Goal: Information Seeking & Learning: Learn about a topic

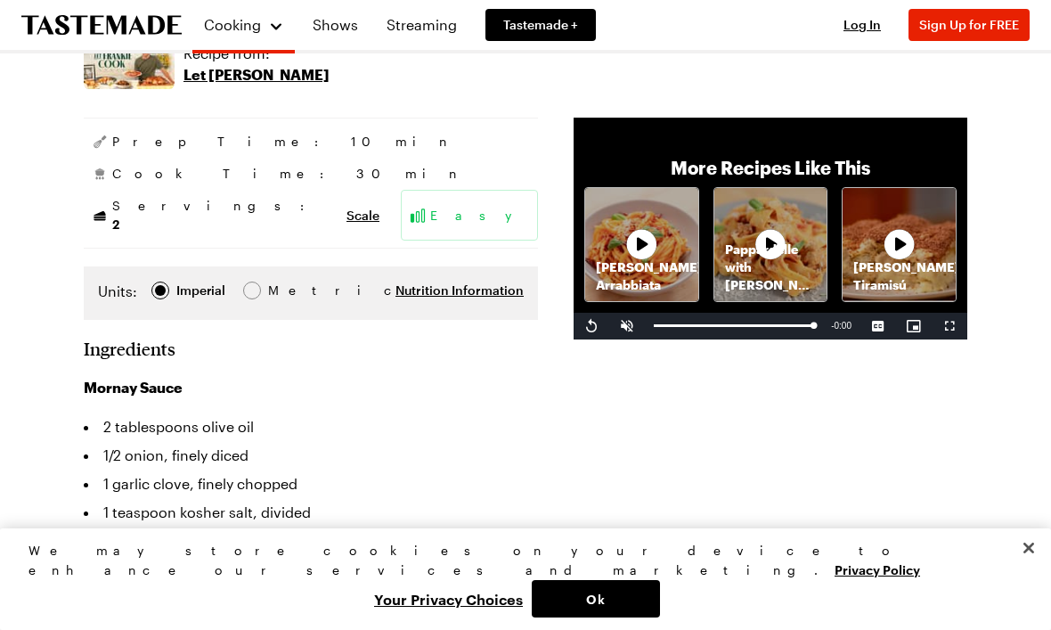
scroll to position [300, 0]
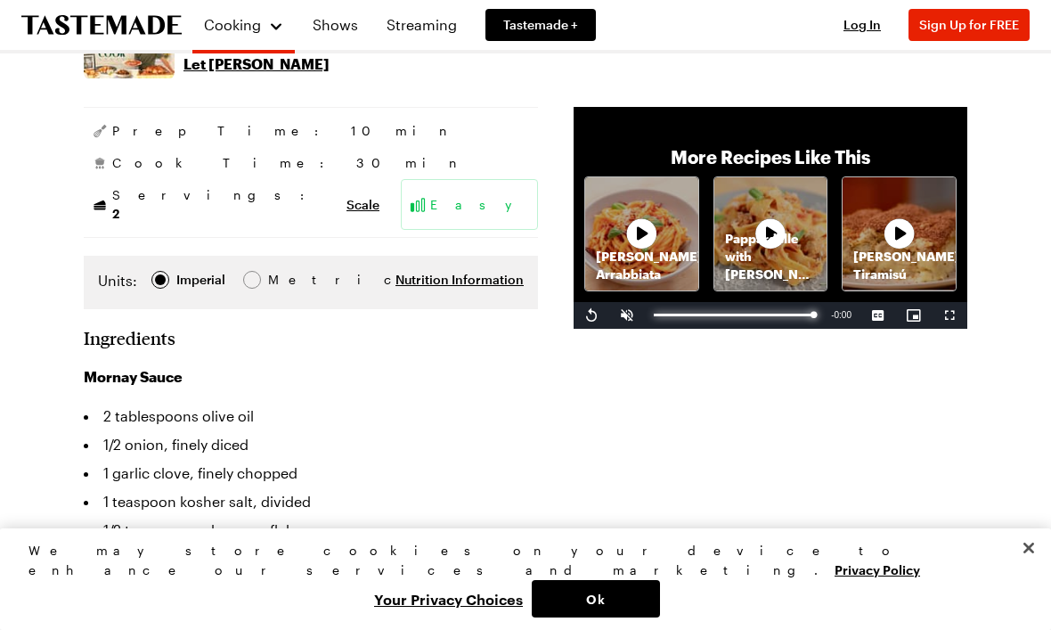
click at [783, 316] on div "Progress Bar" at bounding box center [733, 315] width 159 height 3
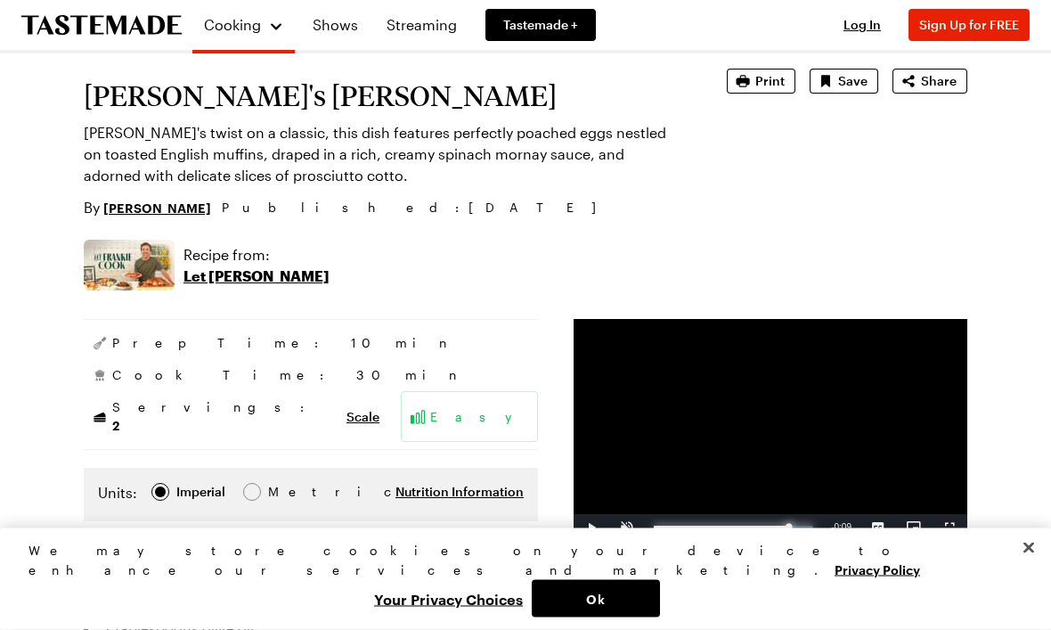
scroll to position [0, 0]
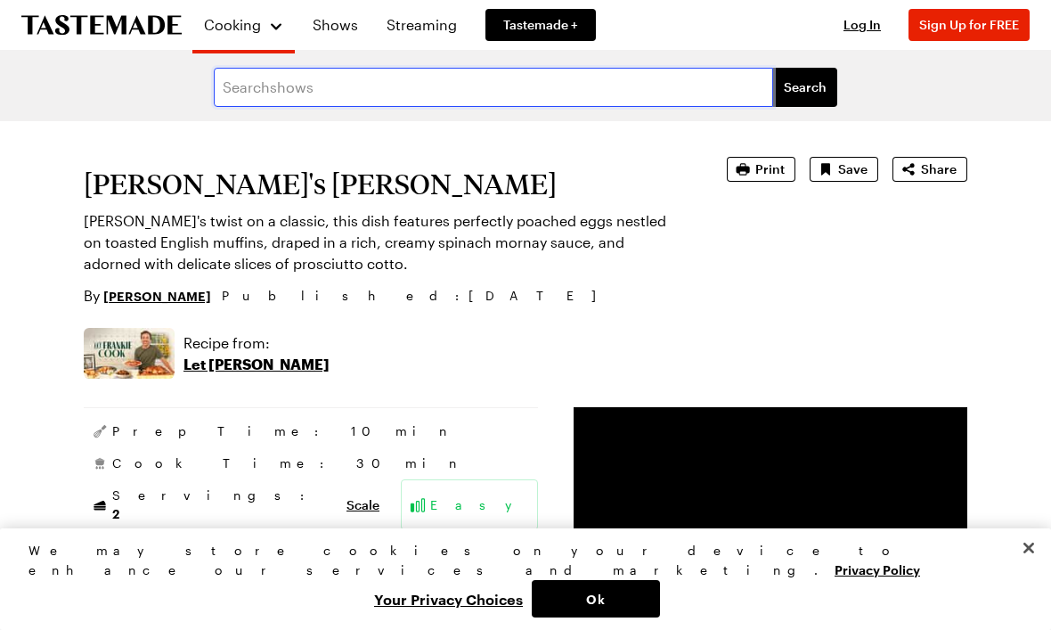
click at [447, 104] on input "text" at bounding box center [493, 87] width 559 height 39
type input "Bechamelle"
click at [805, 87] on button "Search" at bounding box center [805, 87] width 64 height 39
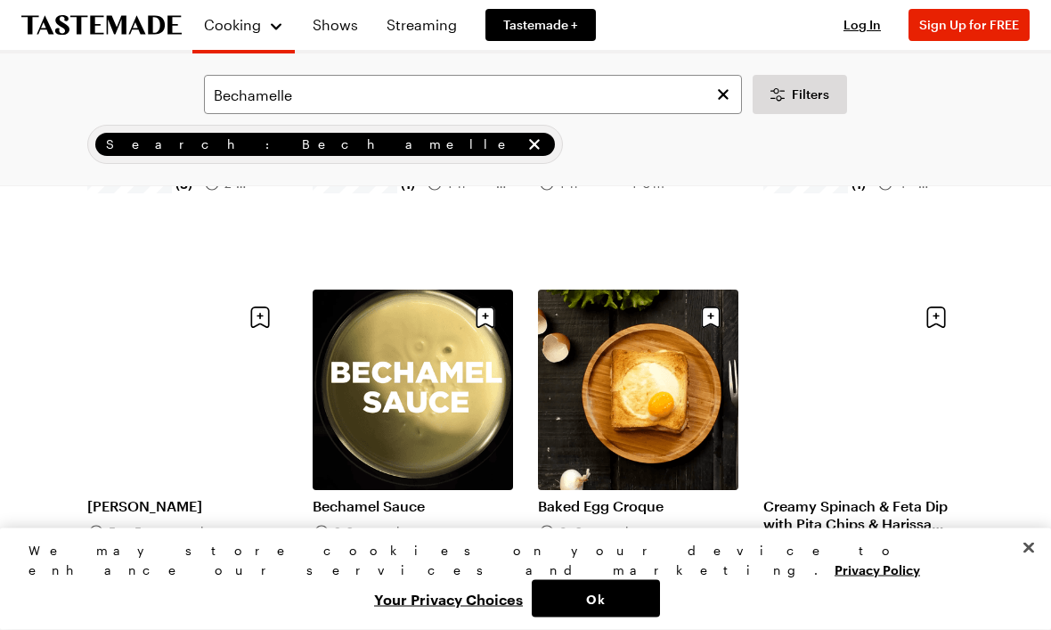
scroll to position [368, 0]
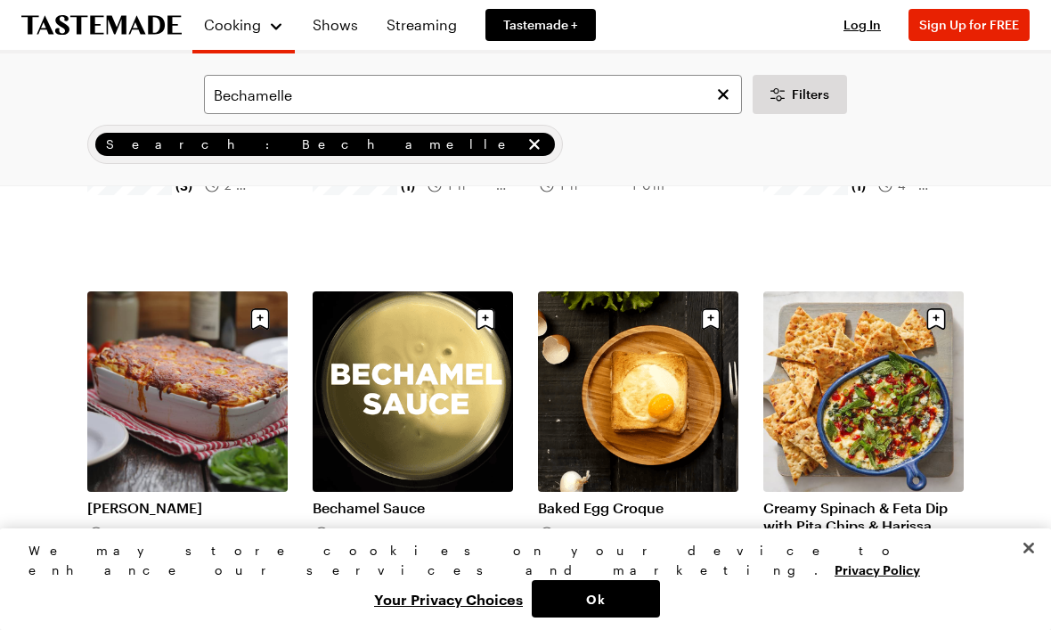
click at [367, 499] on link "Bechamel Sauce" at bounding box center [413, 508] width 200 height 18
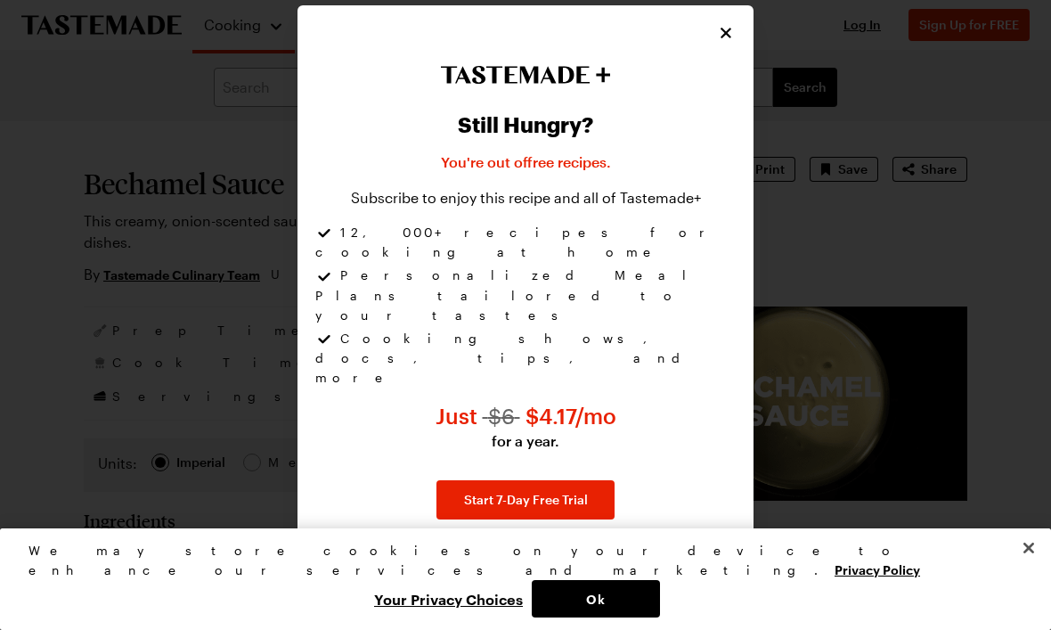
click at [730, 42] on icon "Close" at bounding box center [726, 33] width 18 height 18
